Goal: Check status: Check status

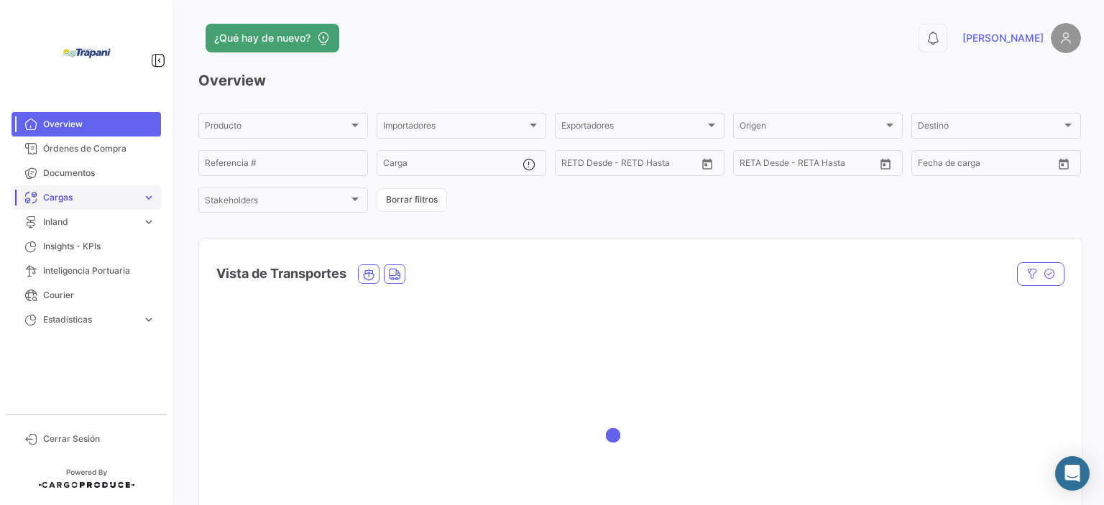
click at [86, 193] on span "Cargas" at bounding box center [89, 197] width 93 height 13
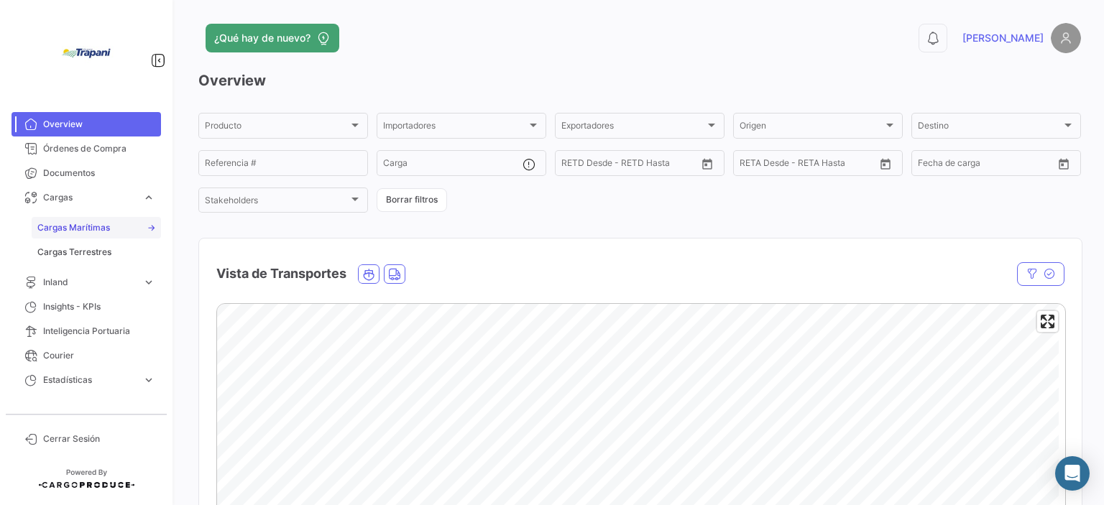
click at [111, 224] on link "Cargas Marítimas" at bounding box center [96, 228] width 129 height 22
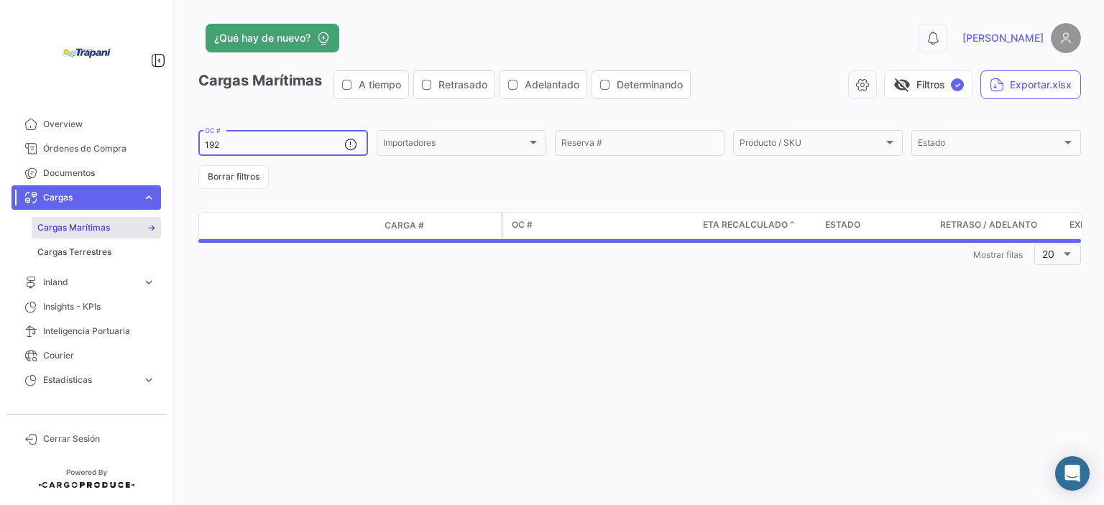
click at [254, 147] on input "192" at bounding box center [274, 145] width 139 height 10
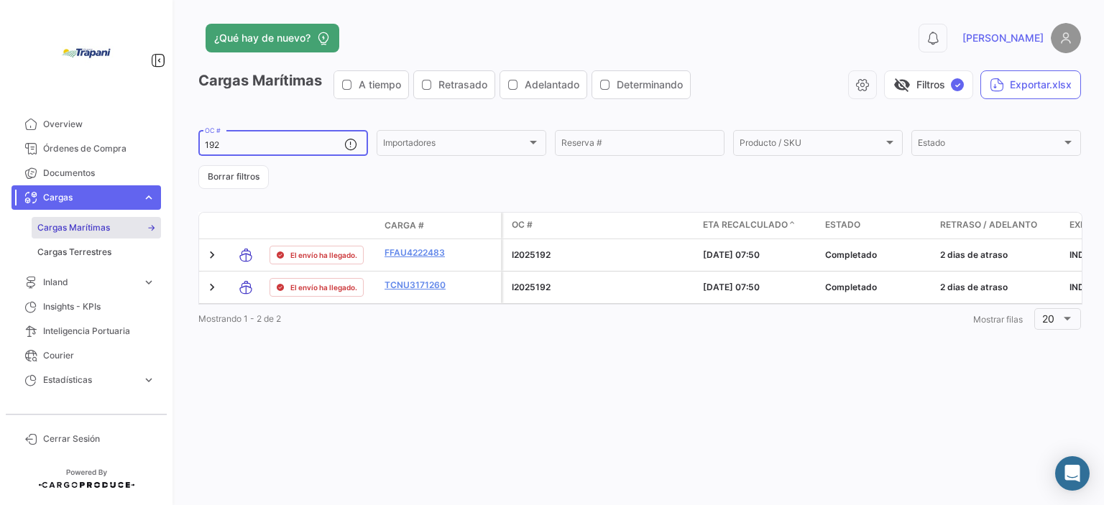
drag, startPoint x: 243, startPoint y: 140, endPoint x: 196, endPoint y: 142, distance: 46.8
click at [196, 142] on div "¿Qué hay de nuevo? 0 [PERSON_NAME] Marítimas A tiempo Retrasado Adelantado Dete…" at bounding box center [639, 252] width 929 height 505
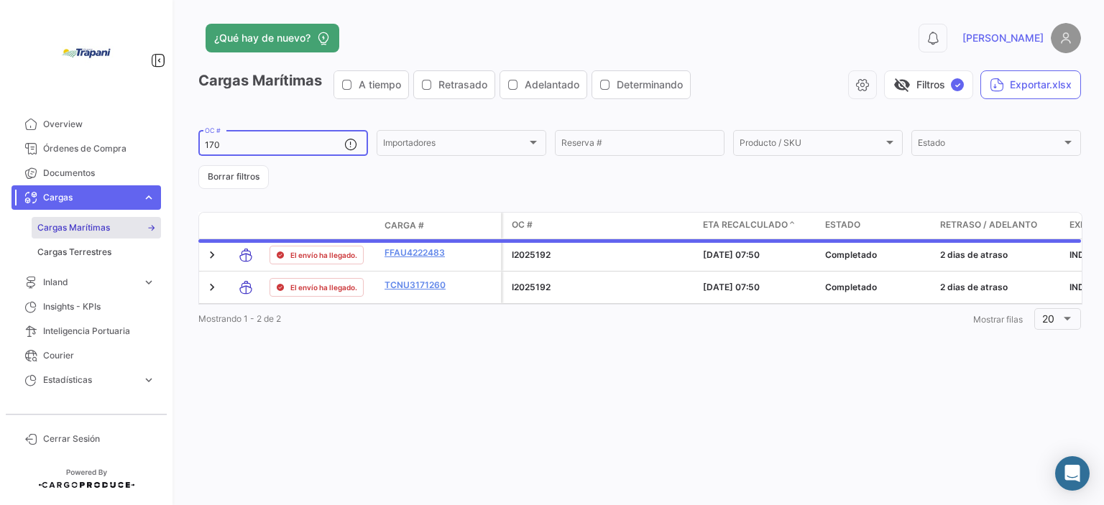
type input "170"
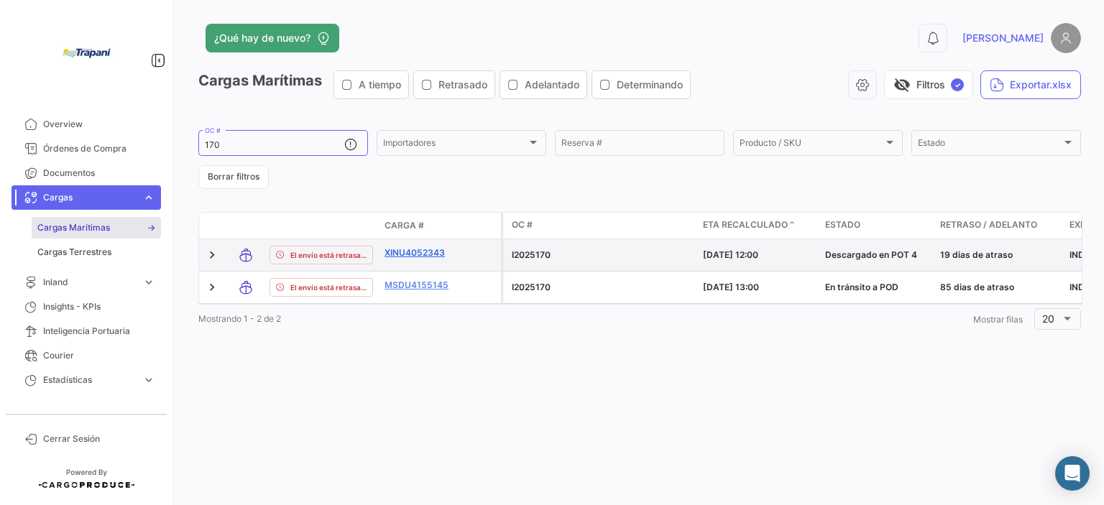
click at [434, 256] on link "XINU4052343" at bounding box center [422, 253] width 75 height 13
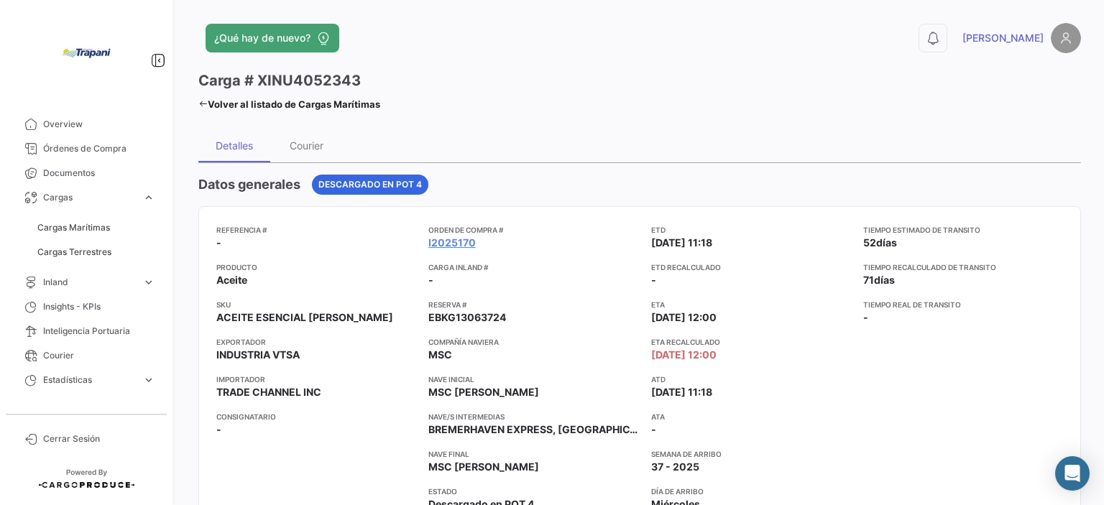
drag, startPoint x: 505, startPoint y: 316, endPoint x: 430, endPoint y: 314, distance: 74.8
click at [430, 314] on span "EBKG13063724" at bounding box center [467, 318] width 78 height 14
copy span "EBKG13063724"
click at [201, 103] on icon at bounding box center [202, 103] width 9 height 9
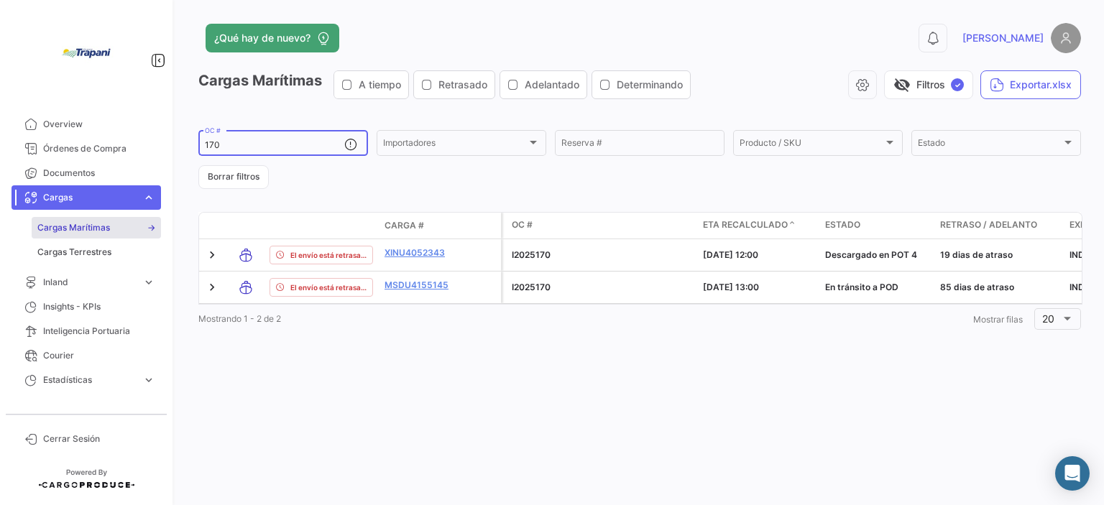
drag, startPoint x: 216, startPoint y: 144, endPoint x: 259, endPoint y: 196, distance: 67.4
click at [216, 145] on input "170" at bounding box center [274, 145] width 139 height 10
type input "180"
